Goal: Navigation & Orientation: Understand site structure

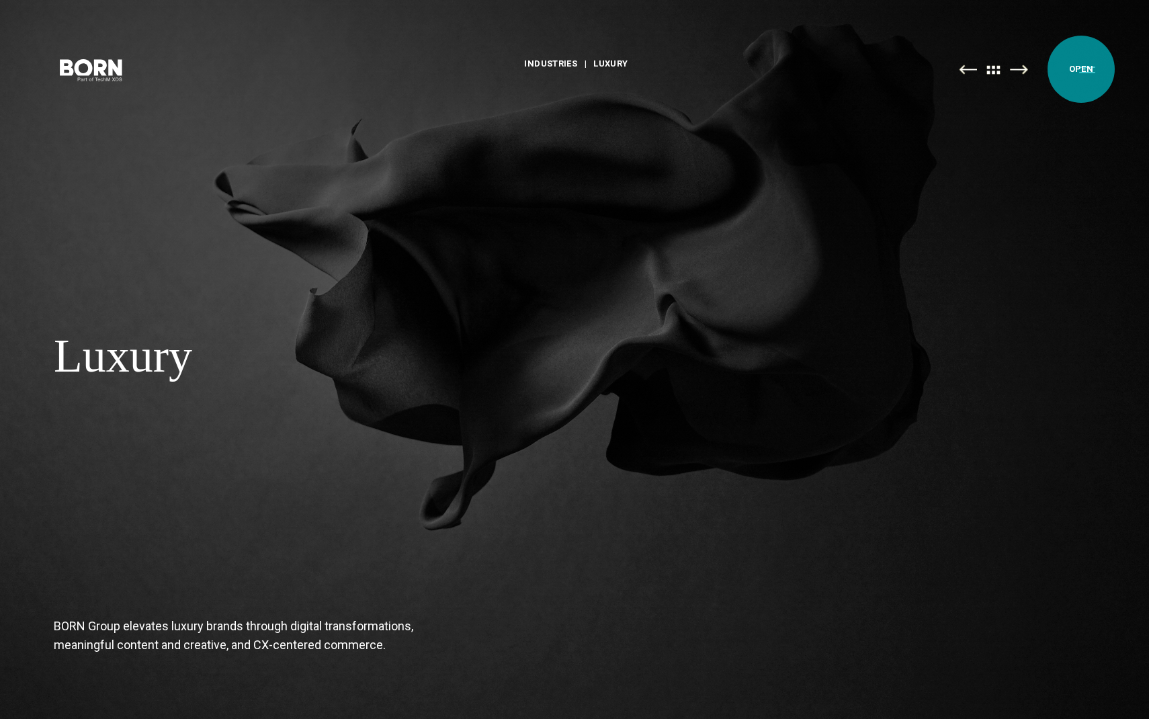
click at [1081, 69] on button "Primary Menu" at bounding box center [1087, 69] width 32 height 28
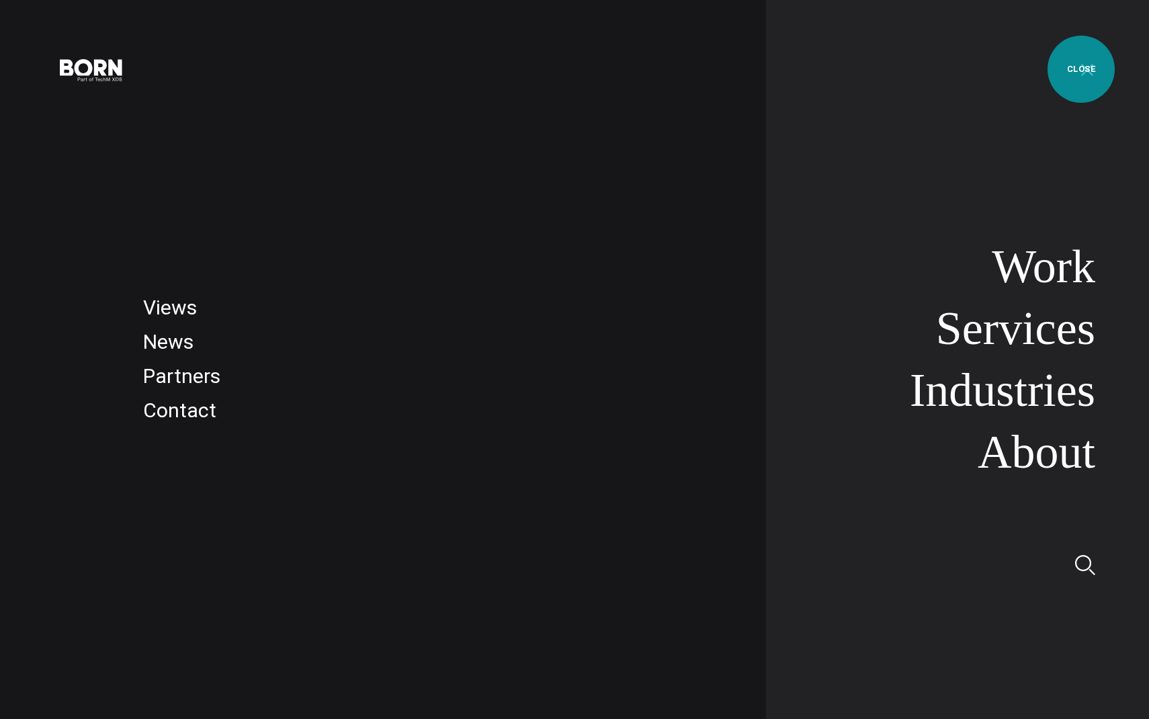
click at [1081, 69] on button "Primary Menu" at bounding box center [1087, 69] width 32 height 28
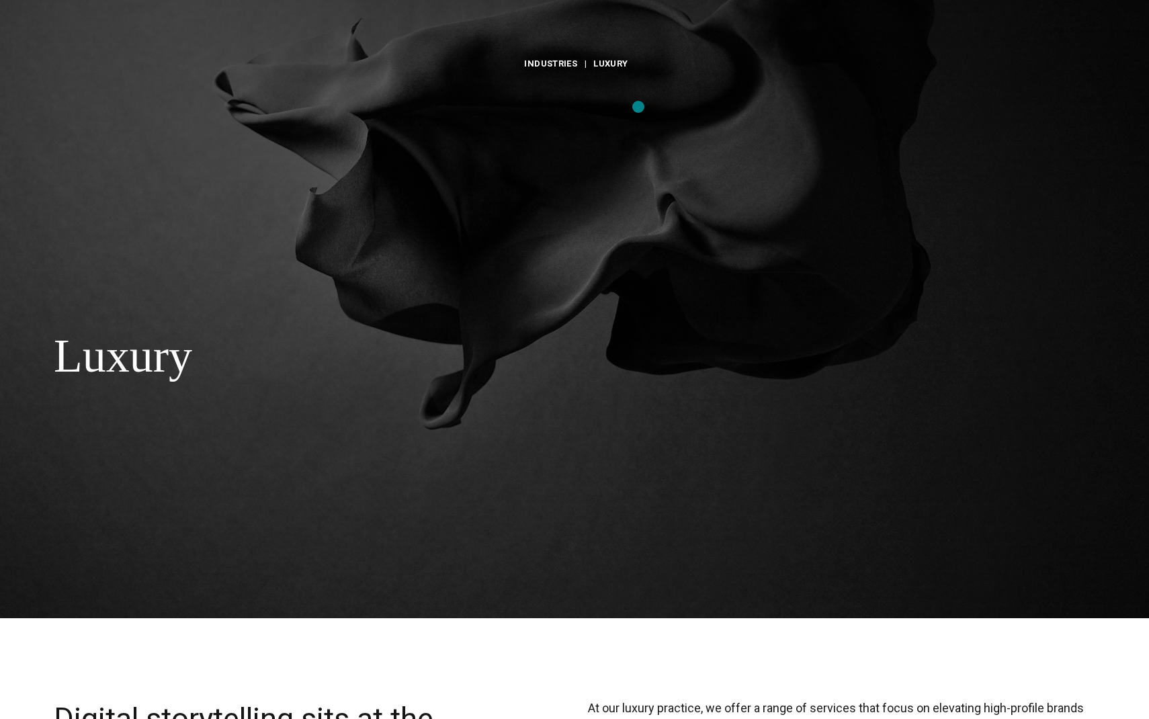
scroll to position [173, 0]
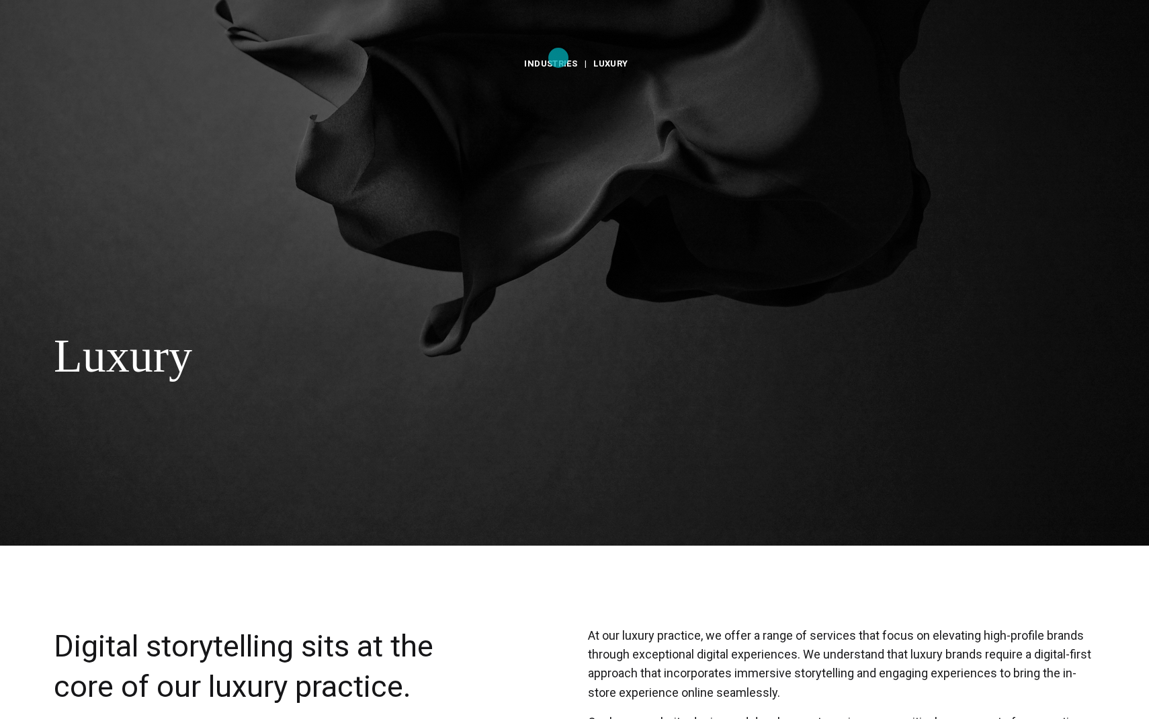
click at [557, 58] on link "Industries" at bounding box center [550, 64] width 53 height 20
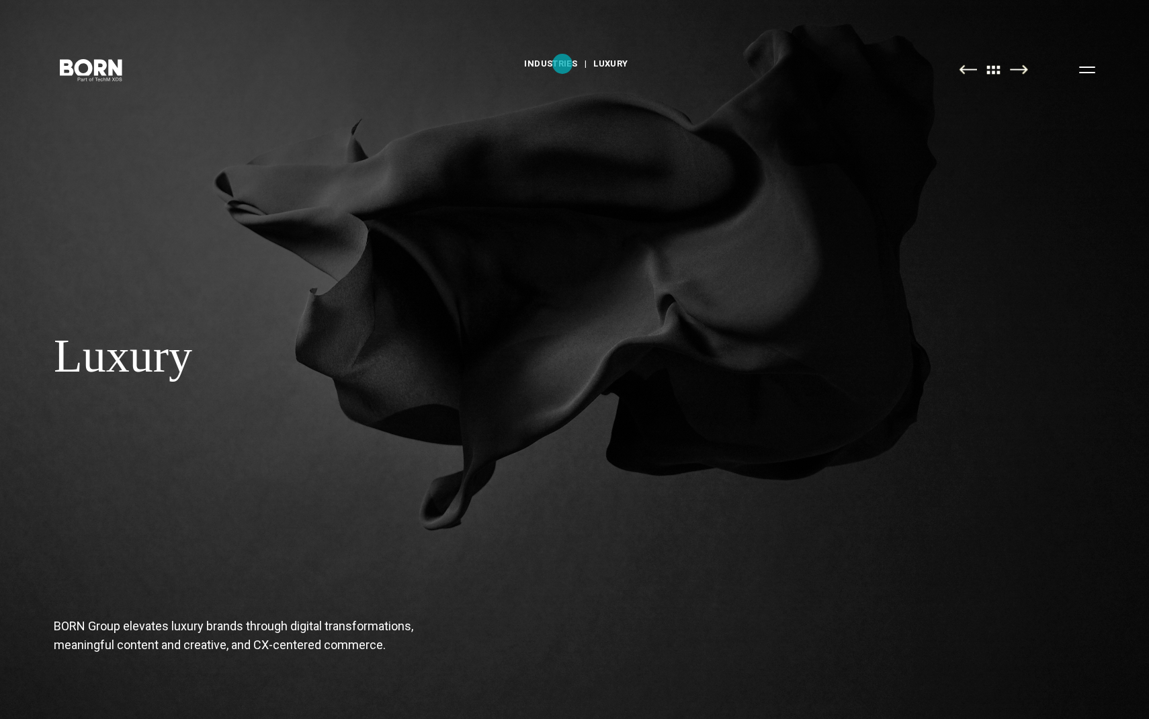
click at [560, 63] on link "Industries" at bounding box center [550, 64] width 53 height 20
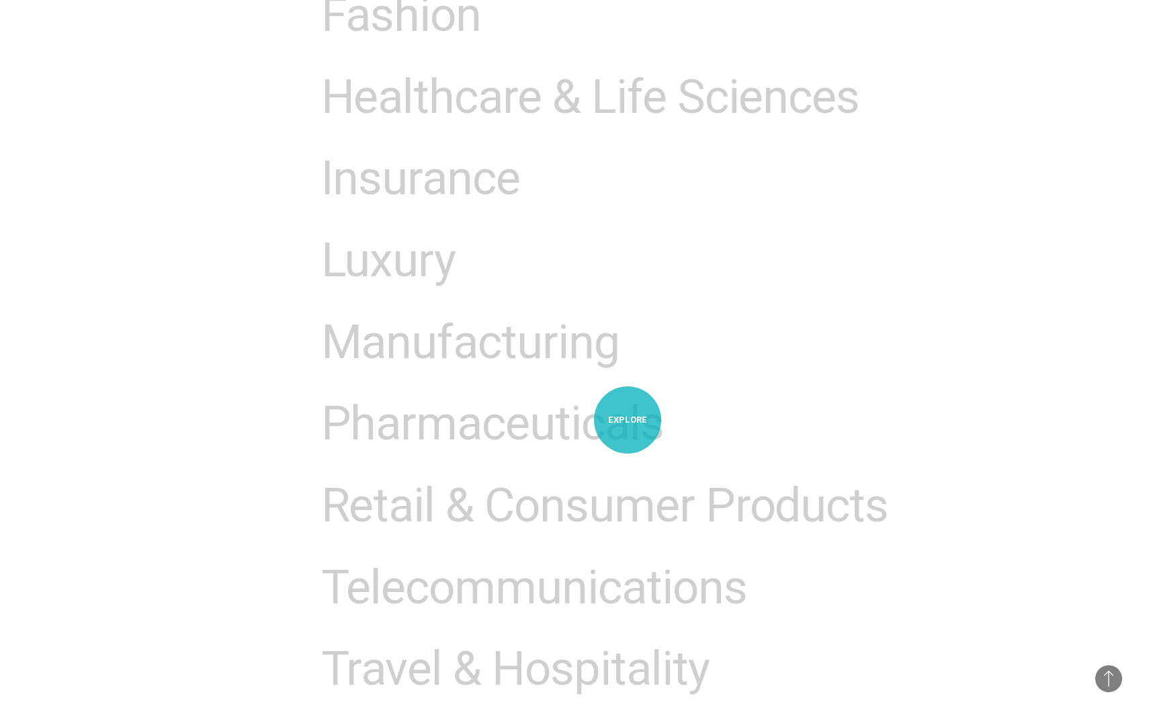
scroll to position [1457, 0]
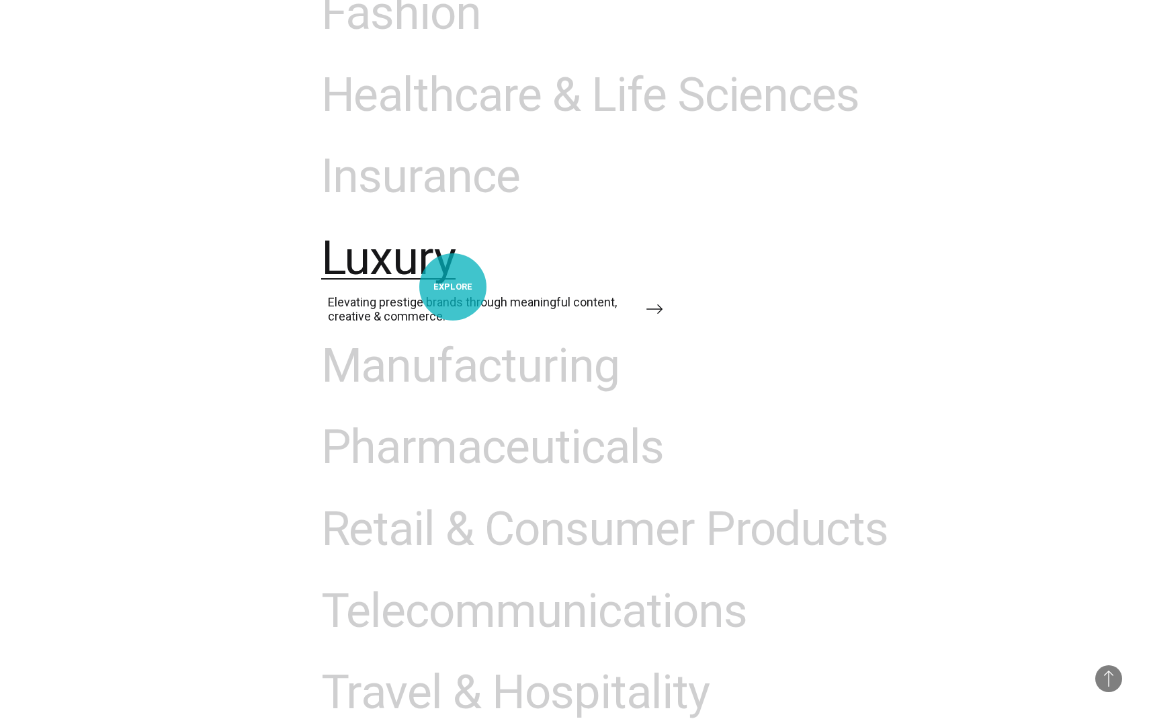
click at [431, 283] on span "Luxury" at bounding box center [388, 258] width 135 height 55
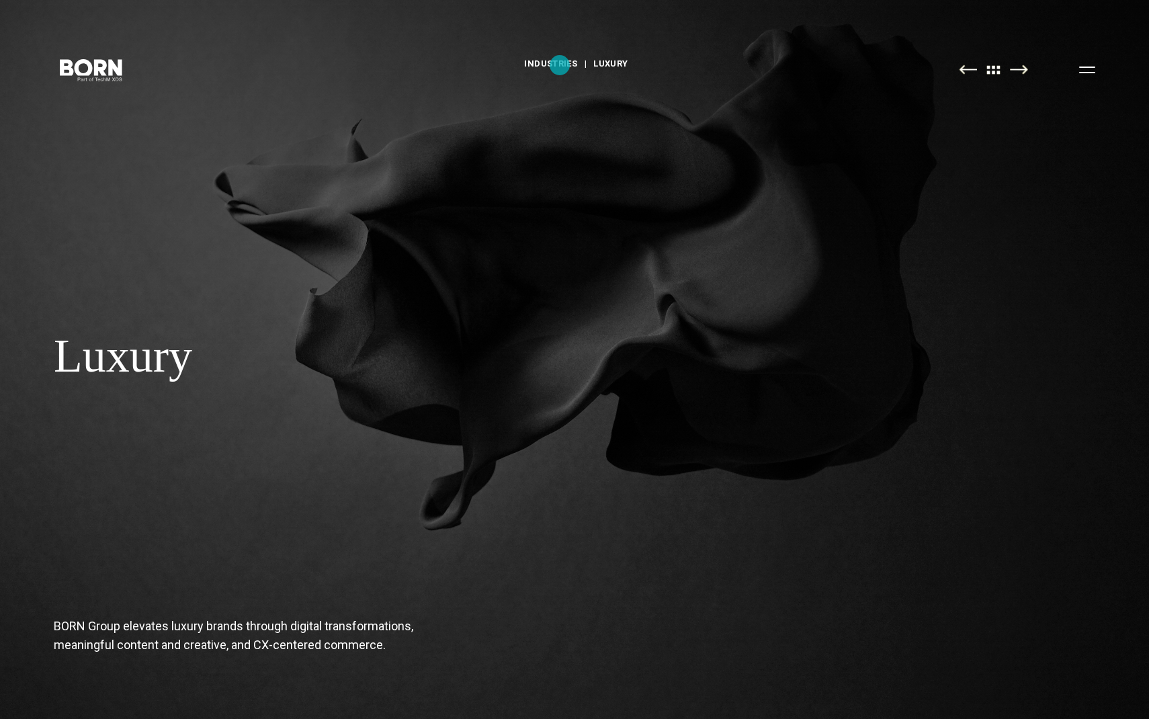
click at [559, 65] on link "Industries" at bounding box center [550, 64] width 53 height 20
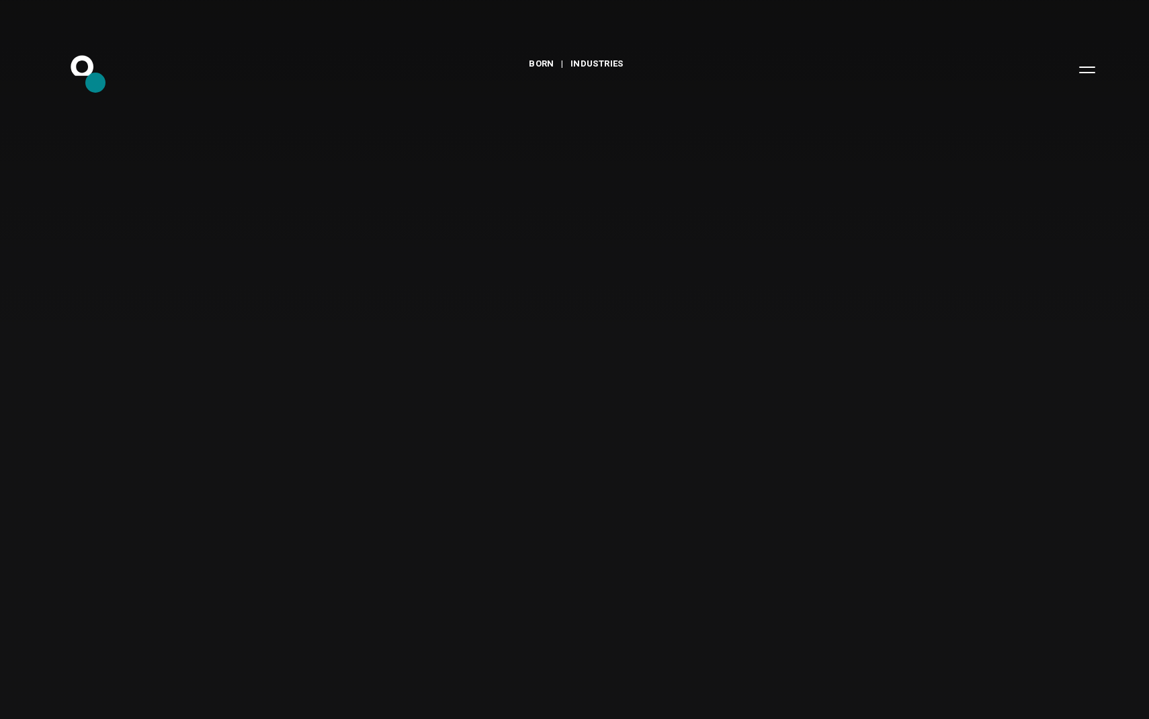
click at [88, 73] on icon at bounding box center [82, 65] width 23 height 20
